Goal: Navigation & Orientation: Find specific page/section

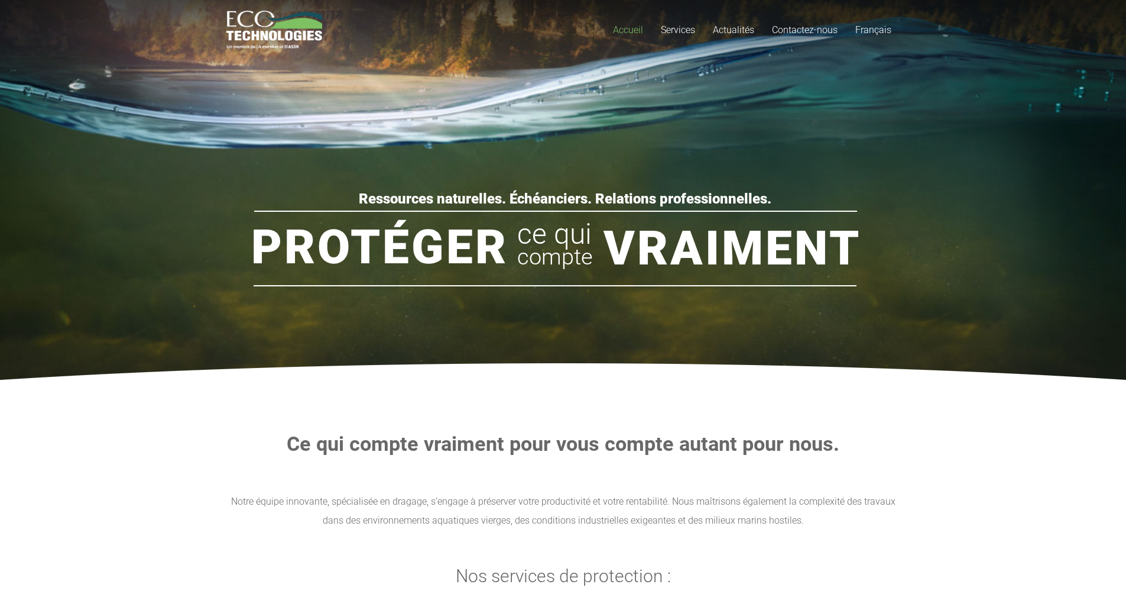
drag, startPoint x: 513, startPoint y: 381, endPoint x: 514, endPoint y: 232, distance: 149.0
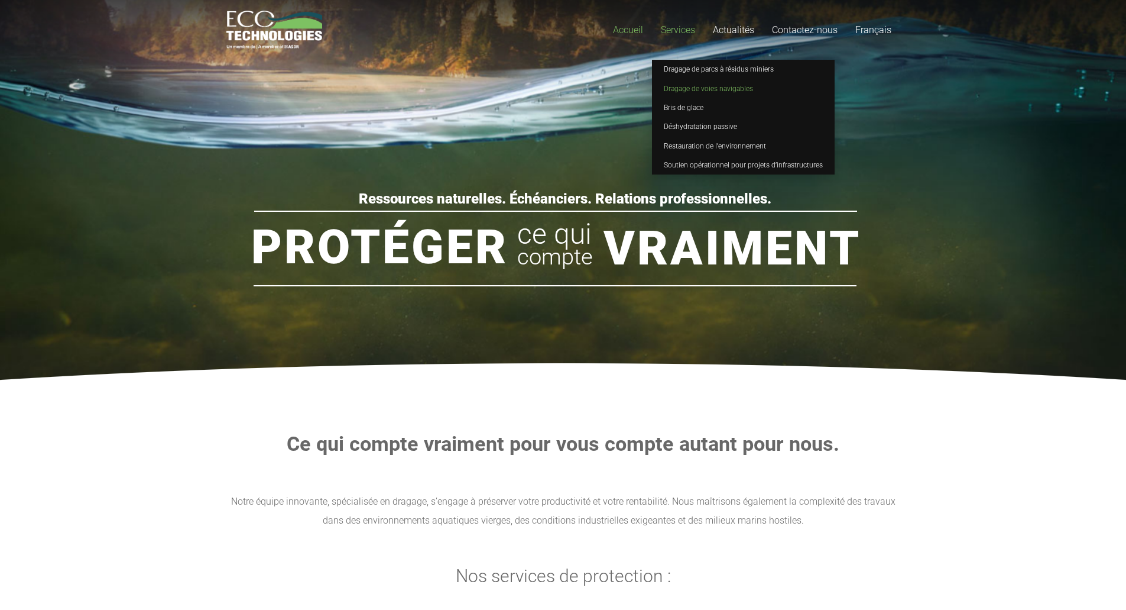
click at [702, 92] on span "Dragage de voies navigables" at bounding box center [708, 89] width 89 height 8
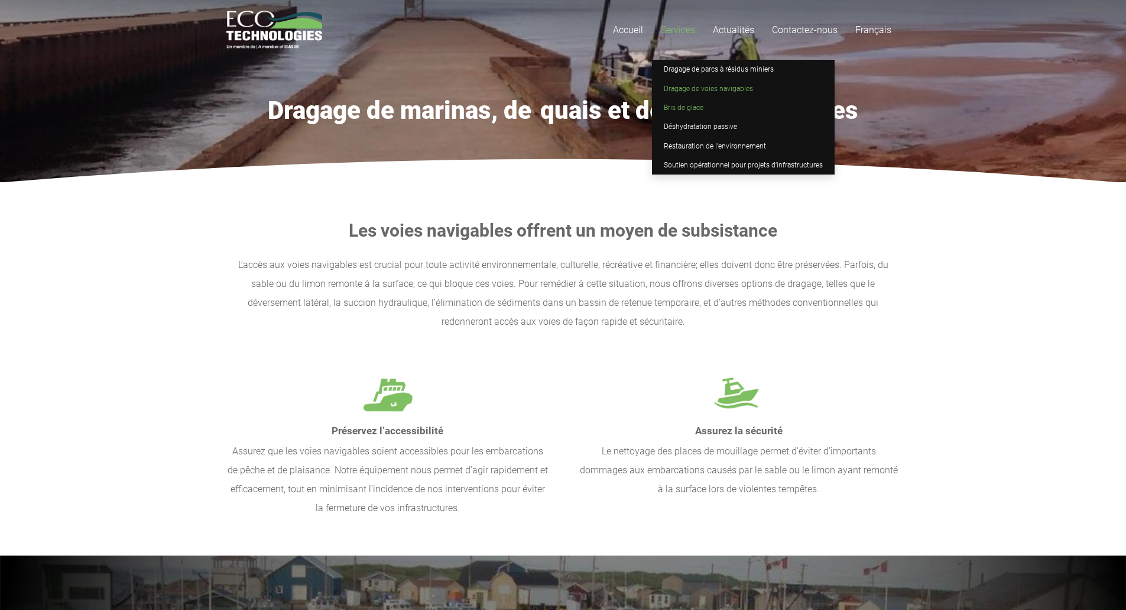
click at [697, 103] on span "Bris de glace" at bounding box center [684, 107] width 40 height 8
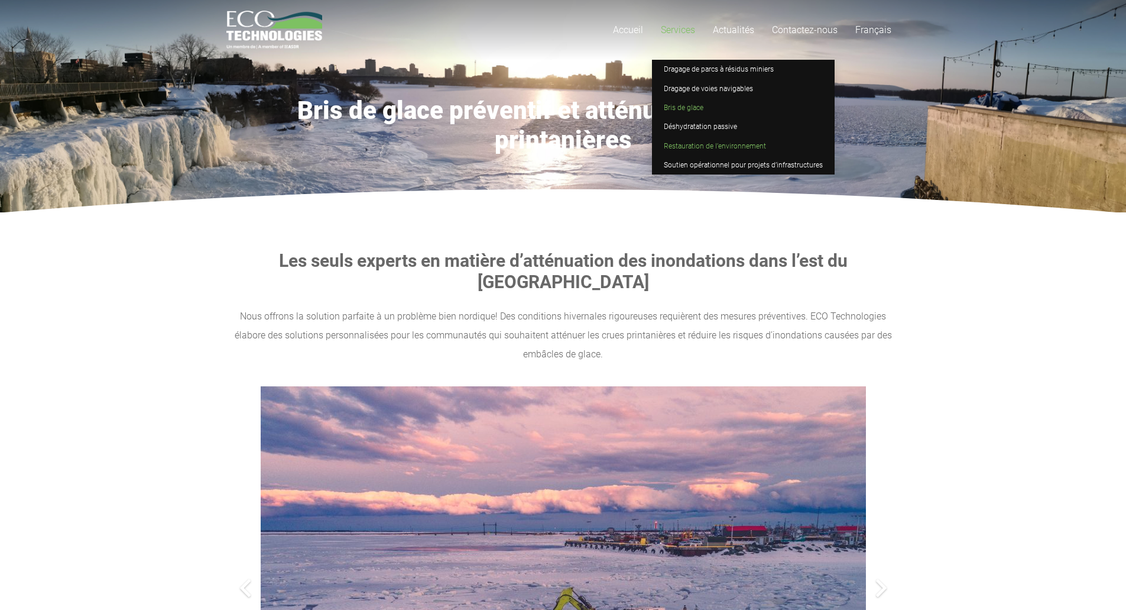
click at [696, 147] on span "Restauration de l’environnement" at bounding box center [715, 146] width 102 height 8
